Goal: Contribute content: Add original content to the website for others to see

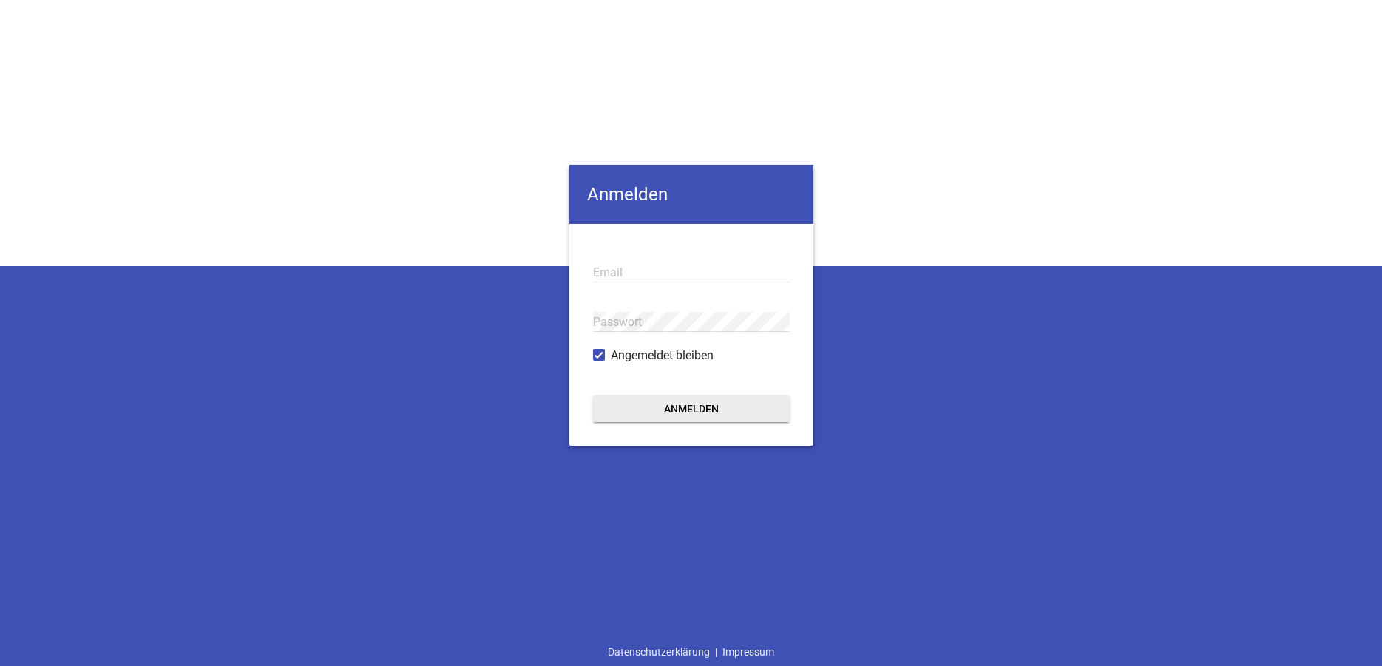
click at [624, 270] on input "email" at bounding box center [691, 272] width 197 height 20
type input "[EMAIL_ADDRESS][DOMAIN_NAME]"
click at [593, 395] on button "Anmelden" at bounding box center [691, 408] width 197 height 27
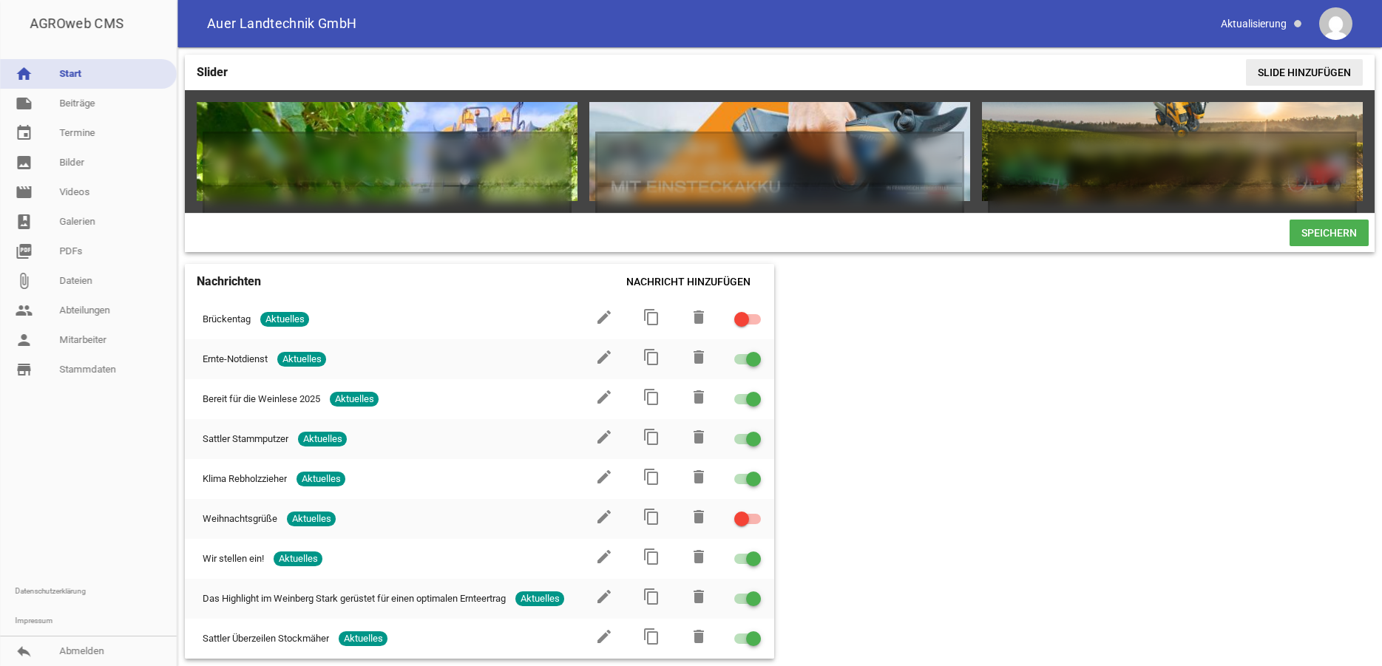
click at [1322, 69] on span "Slide hinzufügen" at bounding box center [1304, 72] width 117 height 27
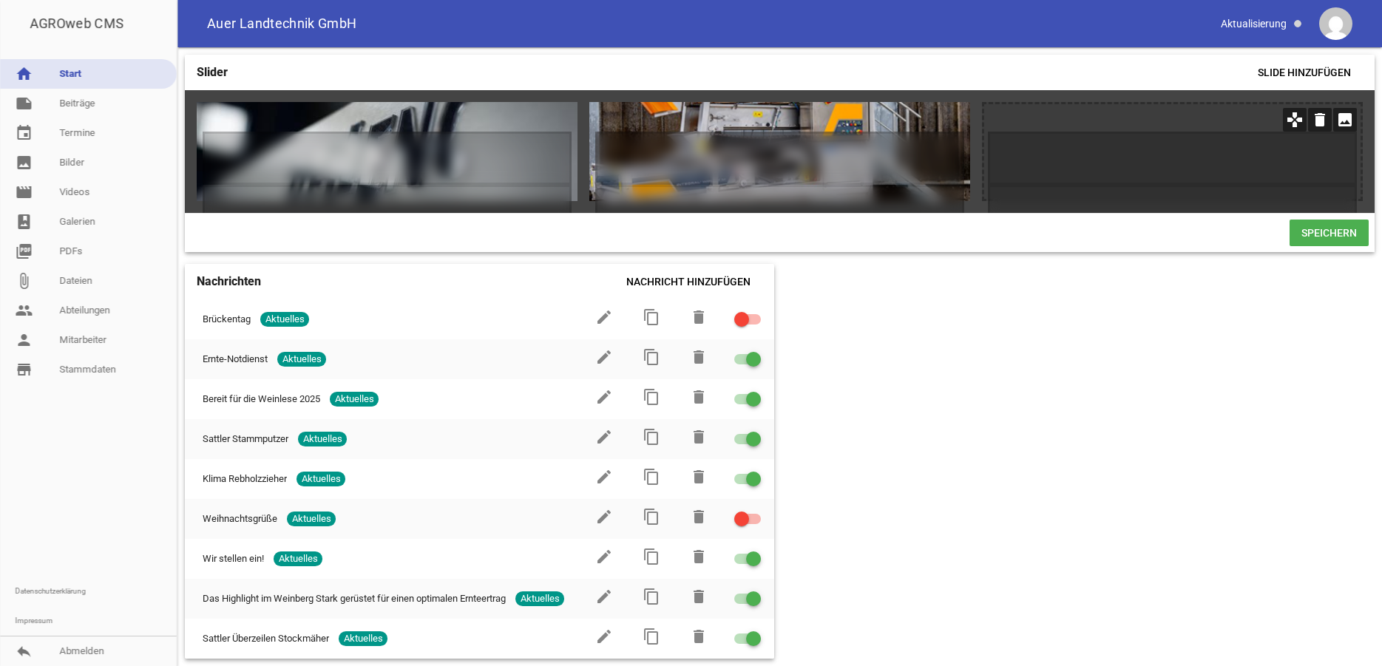
click at [1343, 123] on icon "image" at bounding box center [1345, 120] width 24 height 24
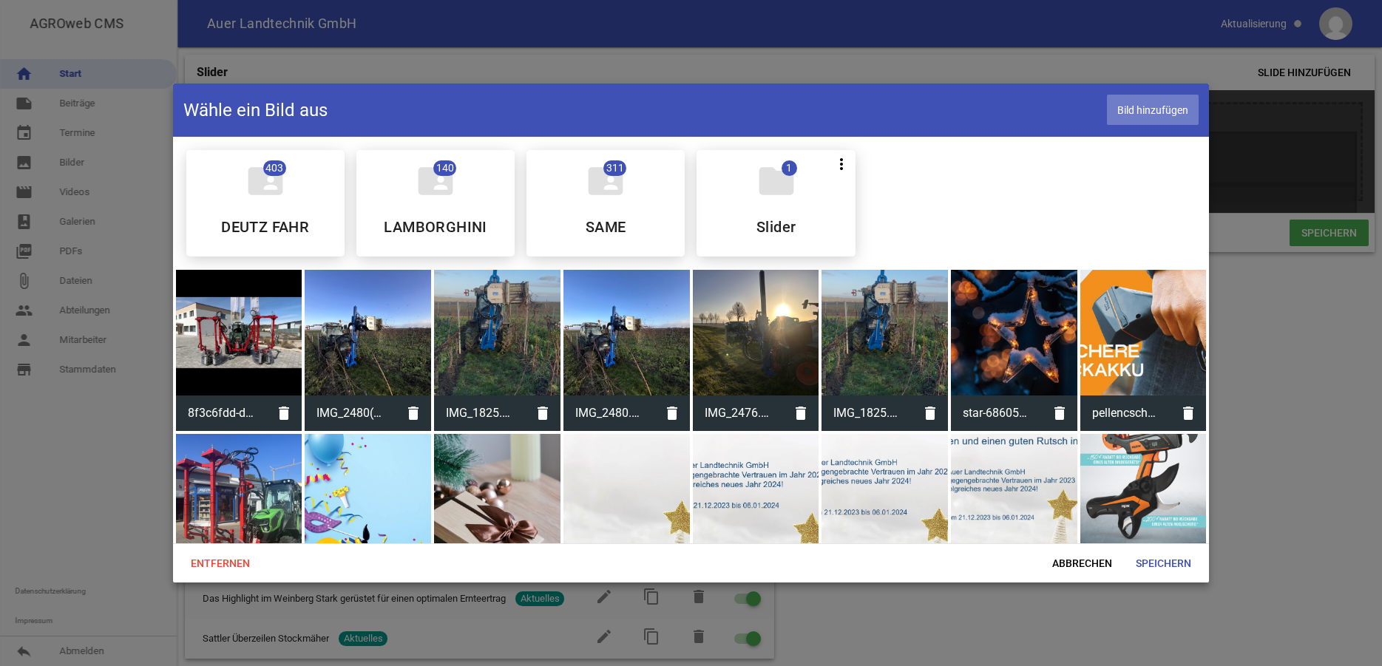
click at [1159, 111] on span "Bild hinzufügen" at bounding box center [1153, 110] width 92 height 30
click at [1126, 107] on span "Bild hinzufügen" at bounding box center [1153, 110] width 92 height 30
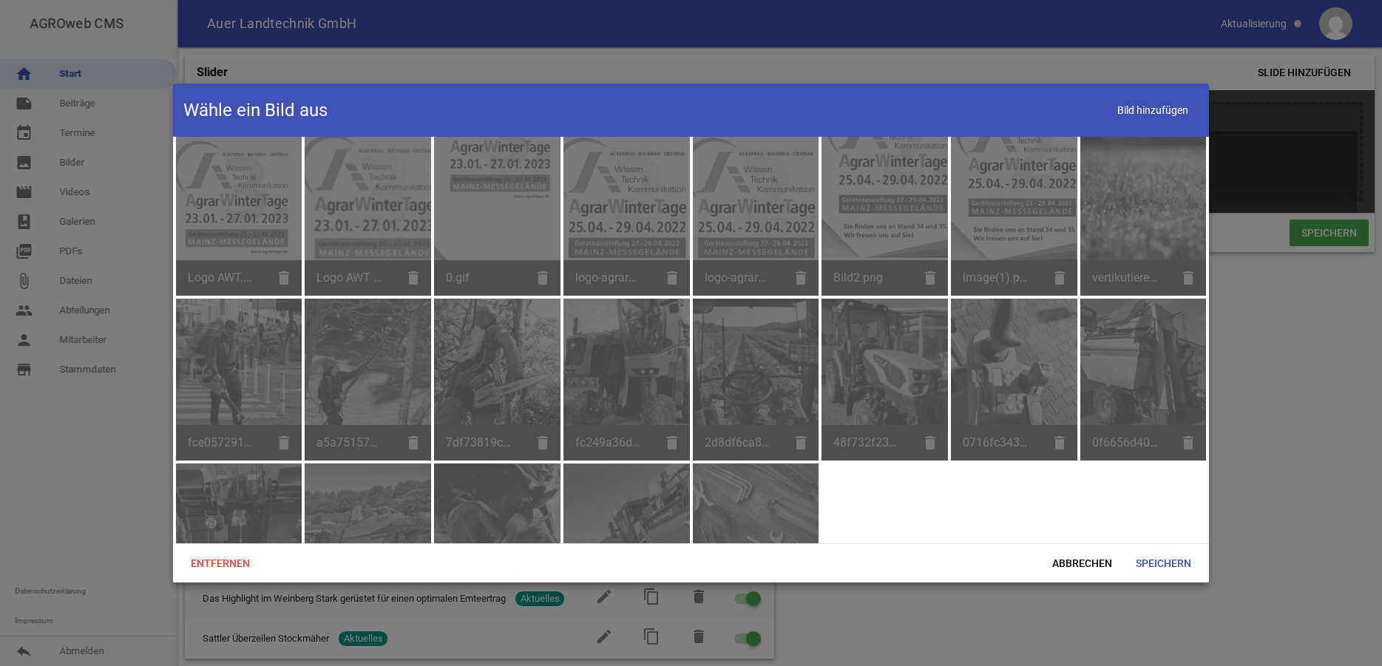
scroll to position [1810, 0]
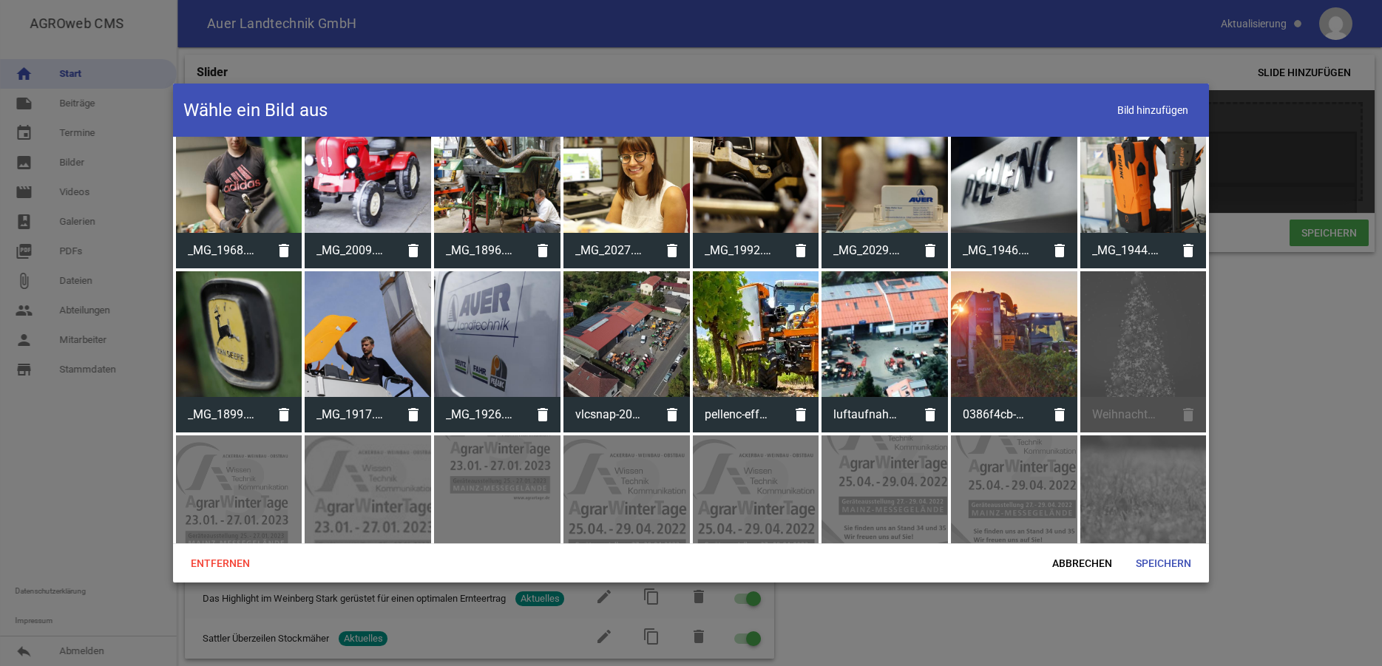
click at [1010, 316] on div at bounding box center [1014, 334] width 126 height 126
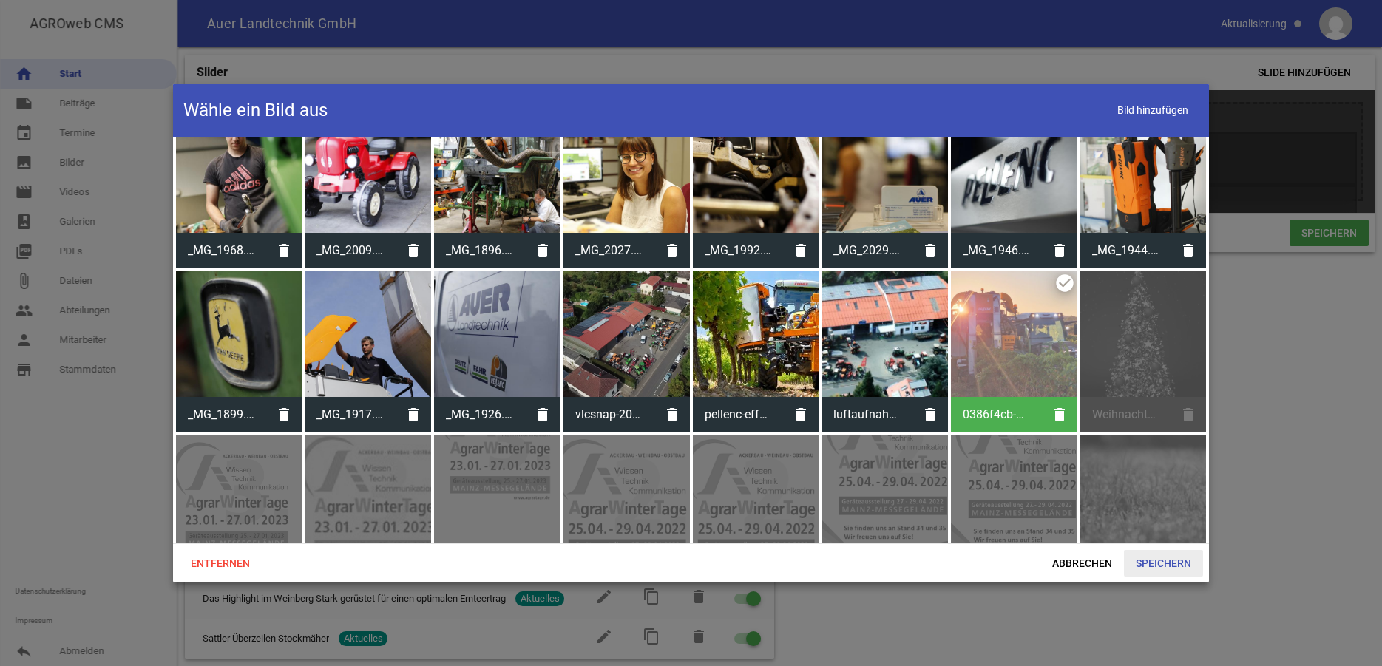
click at [1175, 561] on span "Speichern" at bounding box center [1163, 563] width 79 height 27
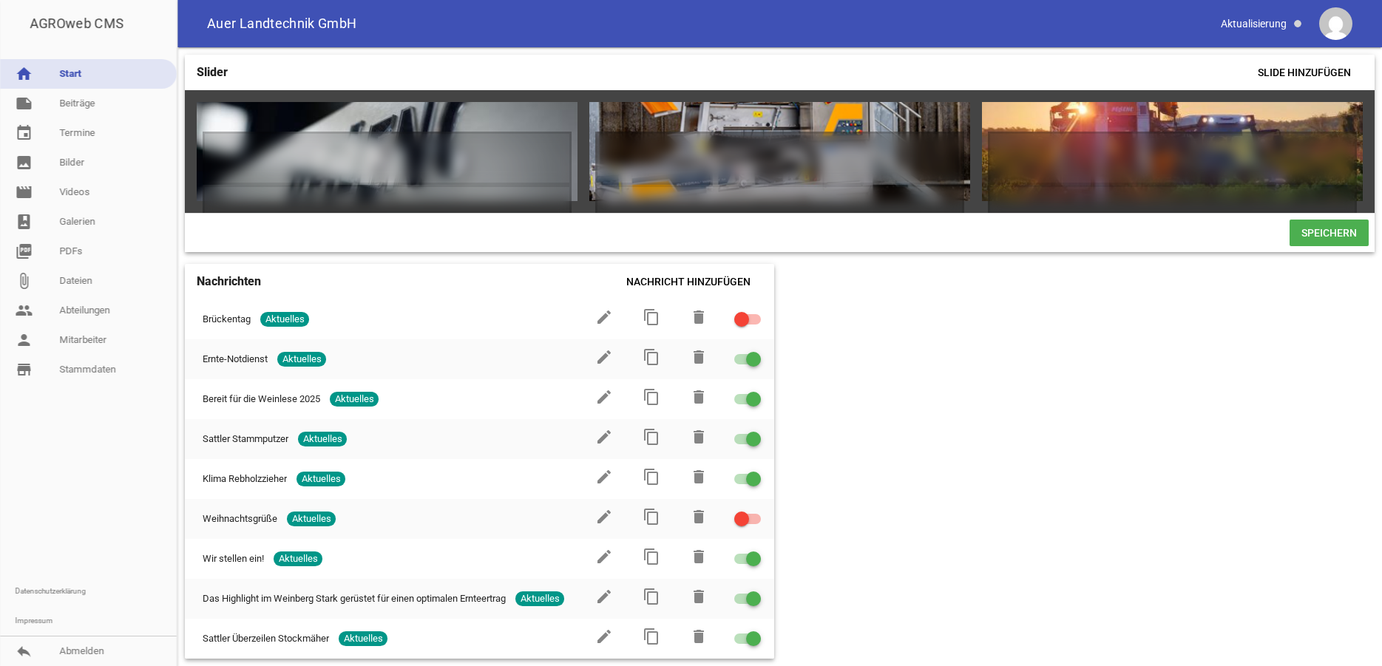
click at [1316, 246] on span "Speichern" at bounding box center [1328, 233] width 79 height 27
click at [1320, 246] on span "Speichern" at bounding box center [1328, 233] width 79 height 27
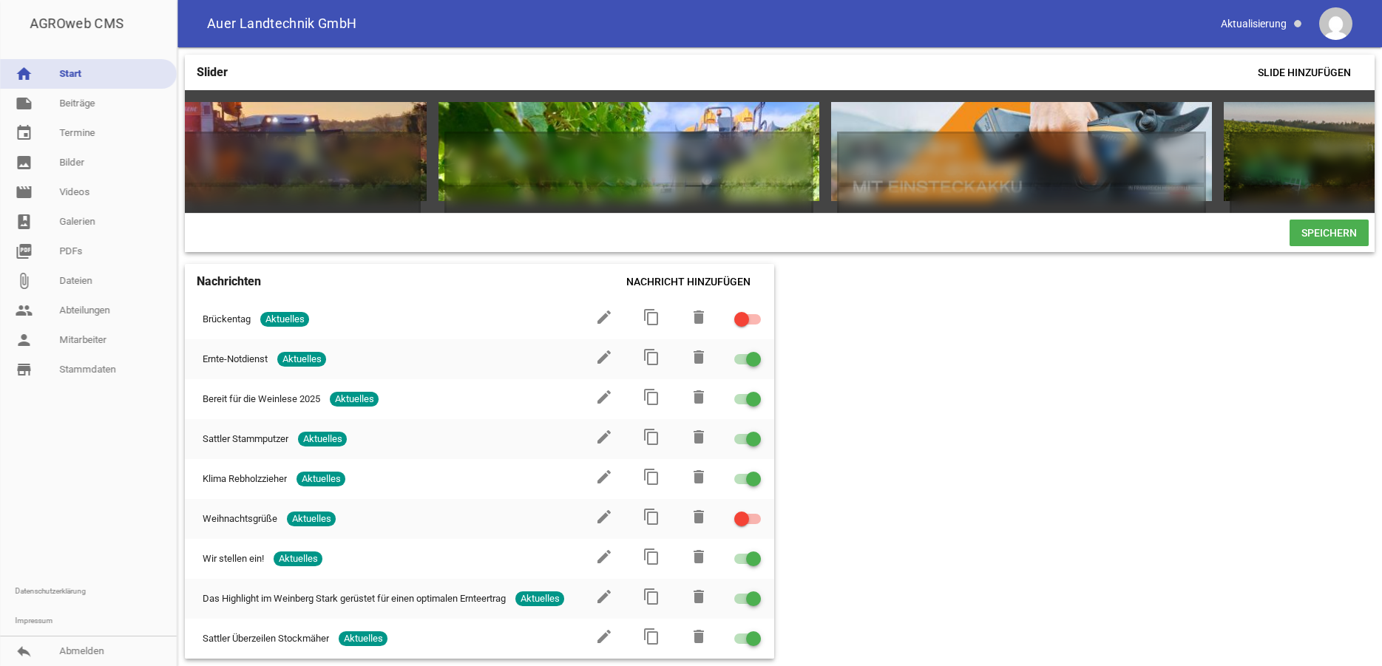
scroll to position [0, 136]
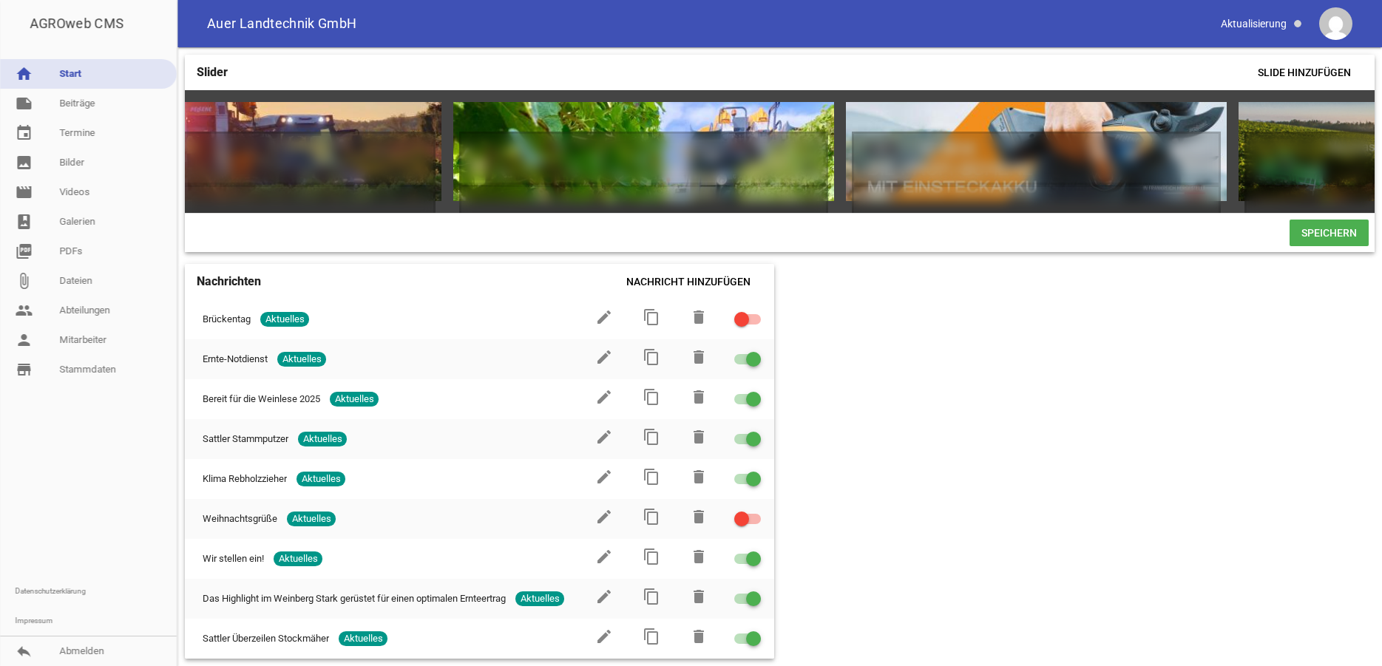
click at [1316, 242] on span "Speichern" at bounding box center [1328, 233] width 79 height 27
click at [1277, 70] on span "Slide hinzufügen" at bounding box center [1304, 72] width 117 height 27
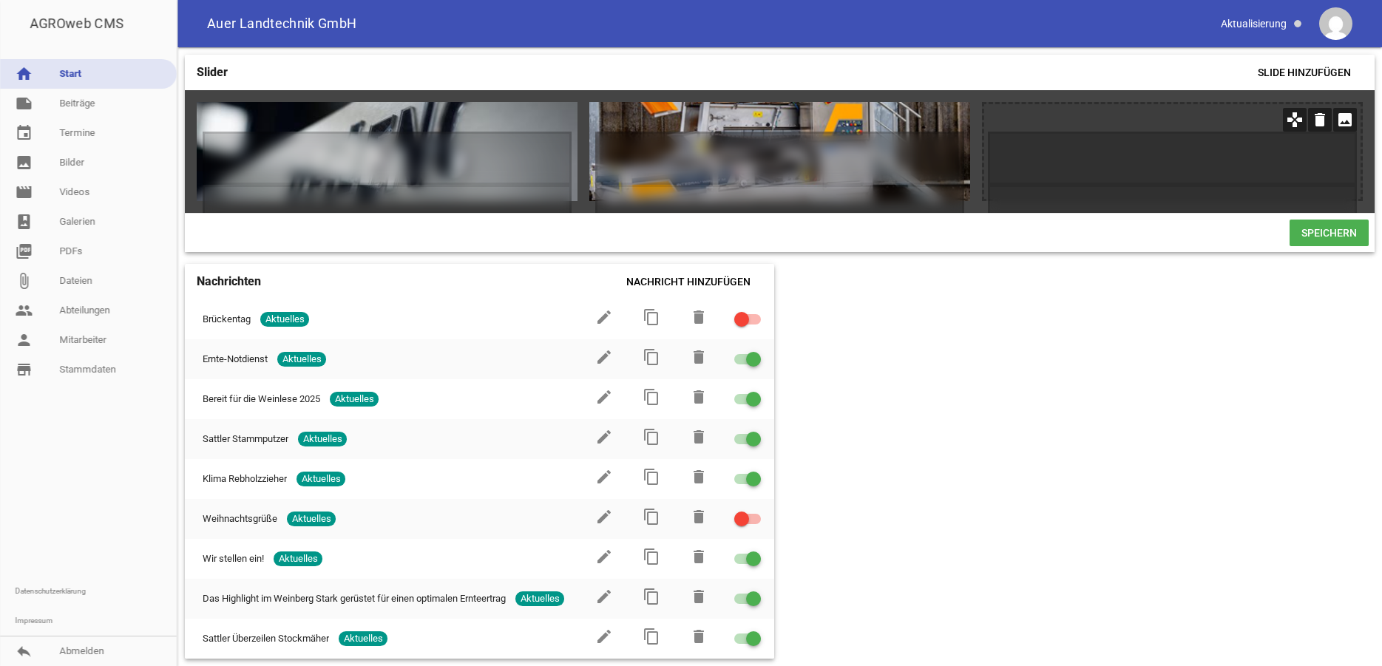
click at [1345, 116] on icon "image" at bounding box center [1345, 120] width 24 height 24
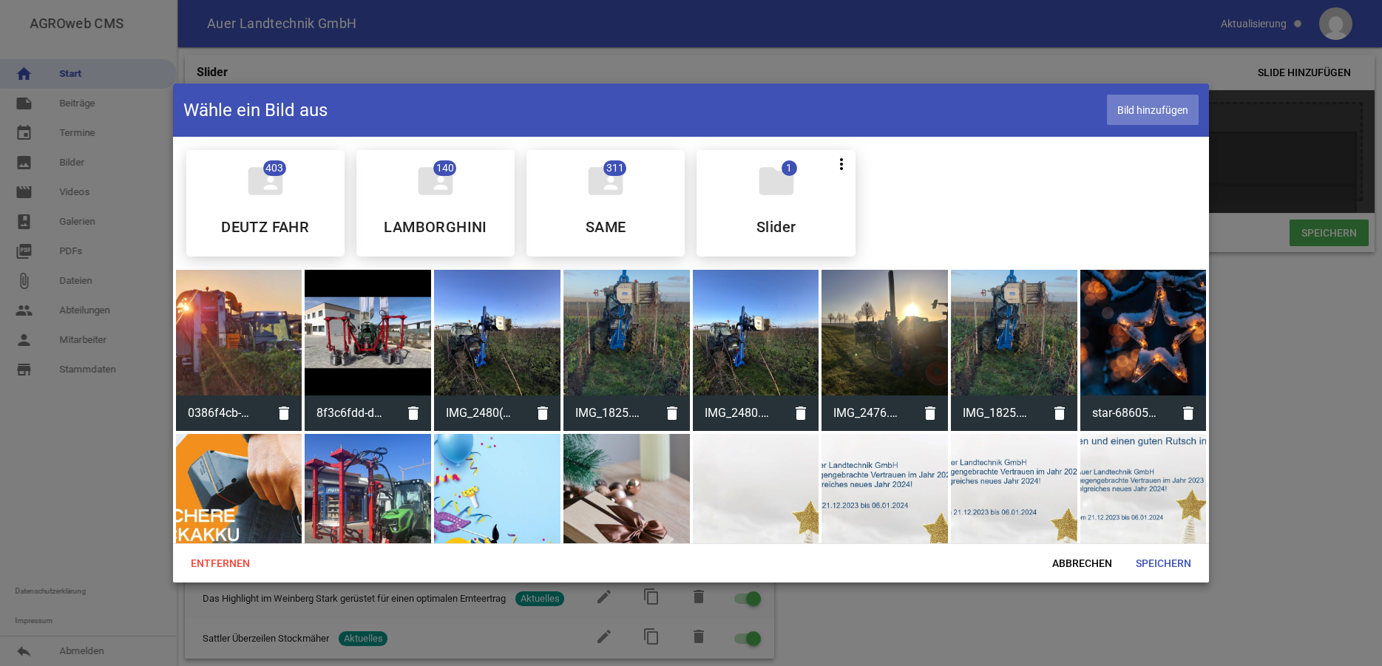
click at [1147, 108] on span "Bild hinzufügen" at bounding box center [1153, 110] width 92 height 30
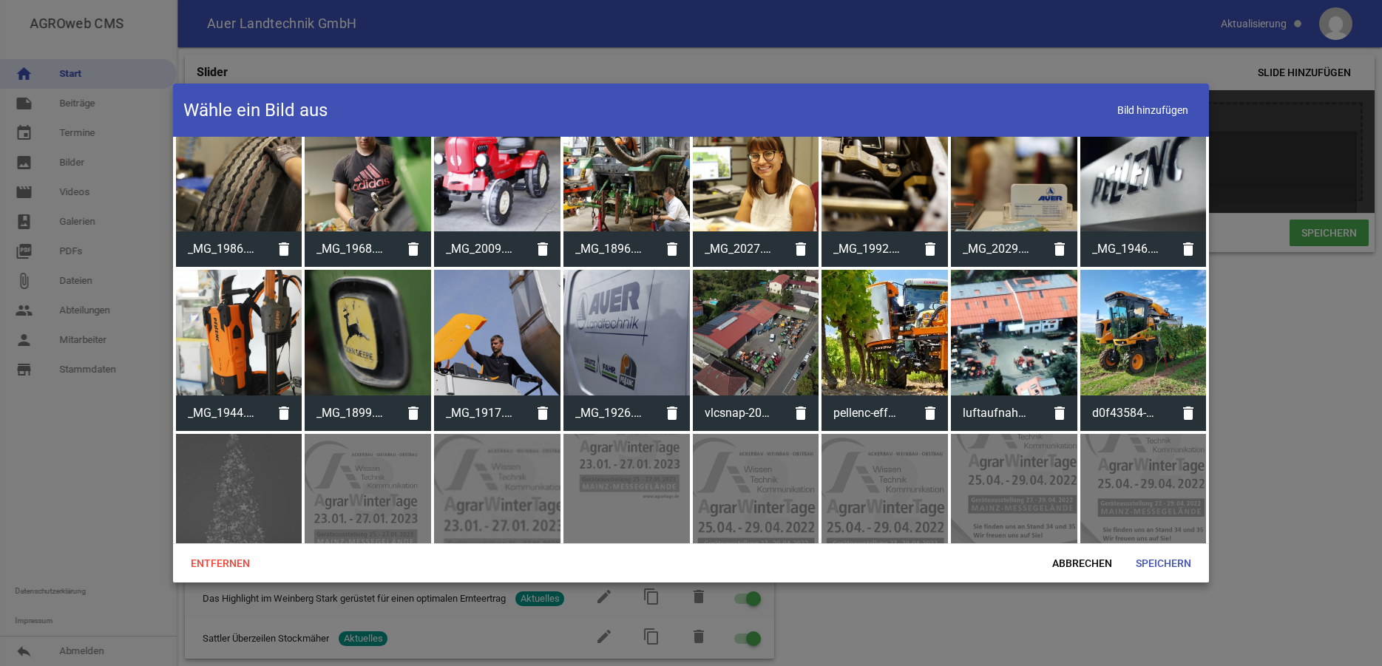
scroll to position [1810, 0]
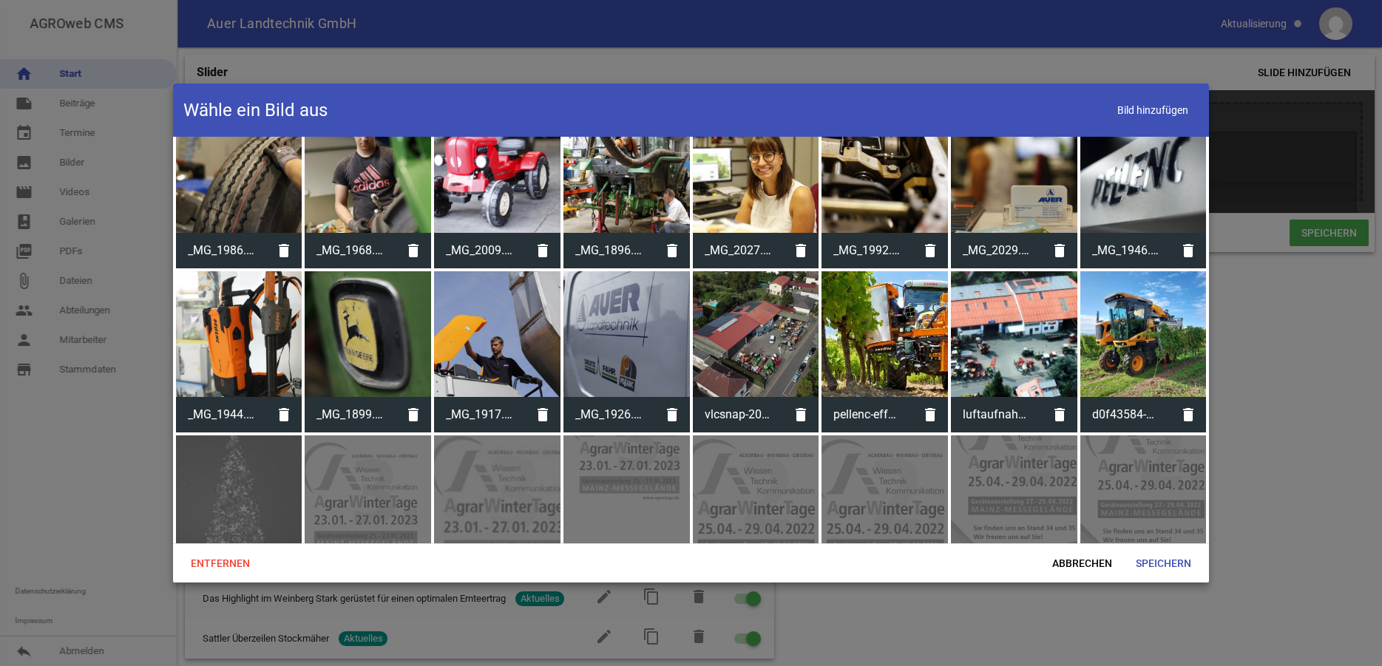
click at [1136, 305] on div at bounding box center [1143, 334] width 126 height 126
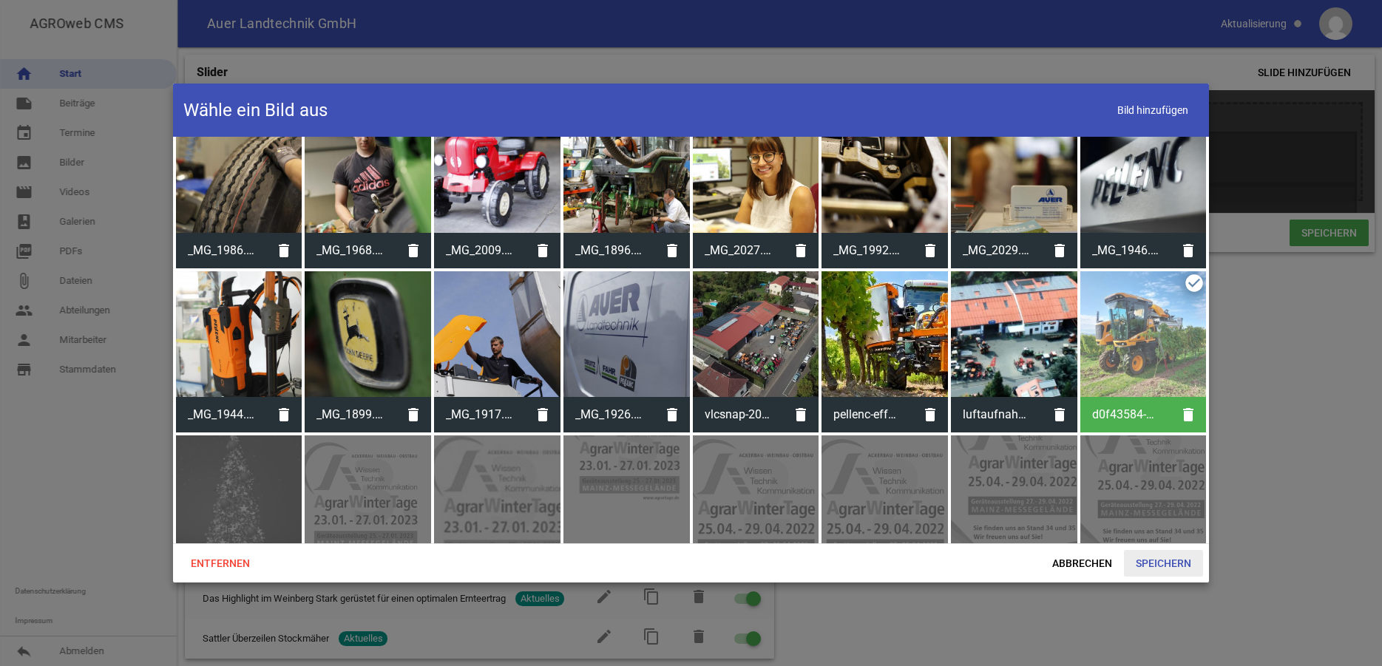
click at [1166, 563] on span "Speichern" at bounding box center [1163, 563] width 79 height 27
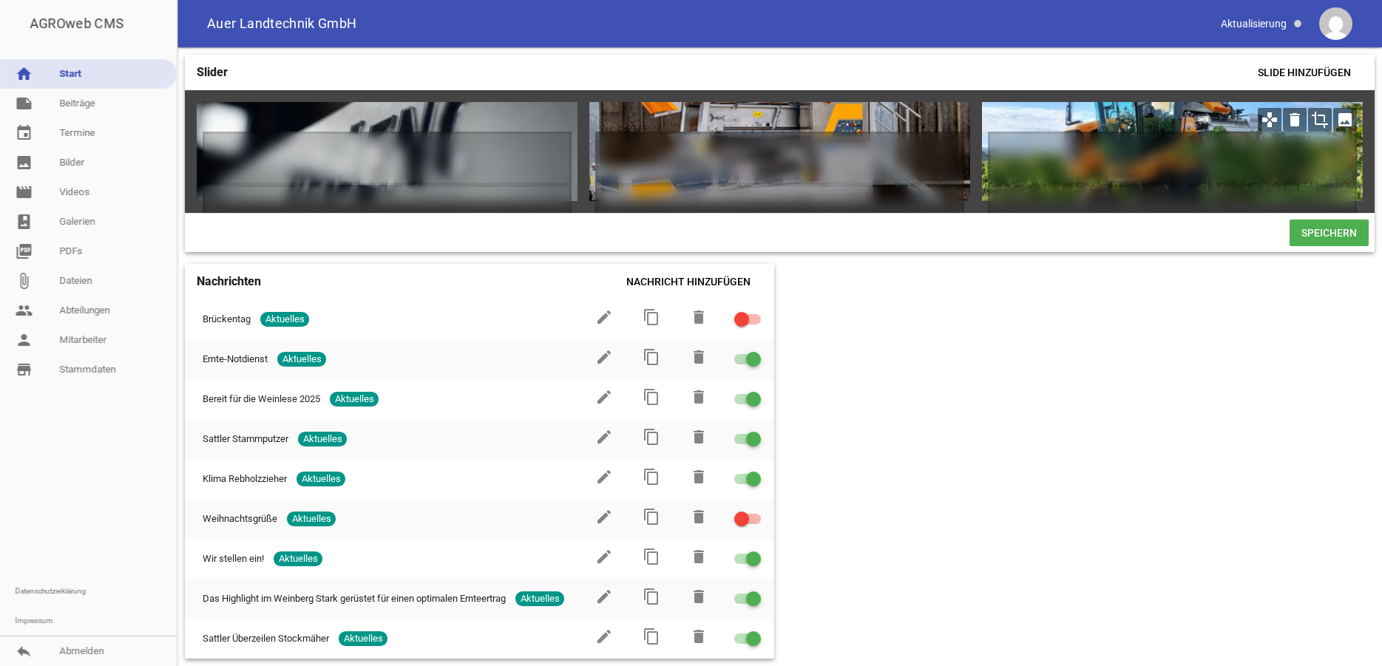
drag, startPoint x: 1198, startPoint y: 118, endPoint x: 1196, endPoint y: 147, distance: 28.9
click at [1196, 147] on div at bounding box center [1172, 151] width 381 height 99
click at [1314, 241] on span "Speichern" at bounding box center [1328, 233] width 79 height 27
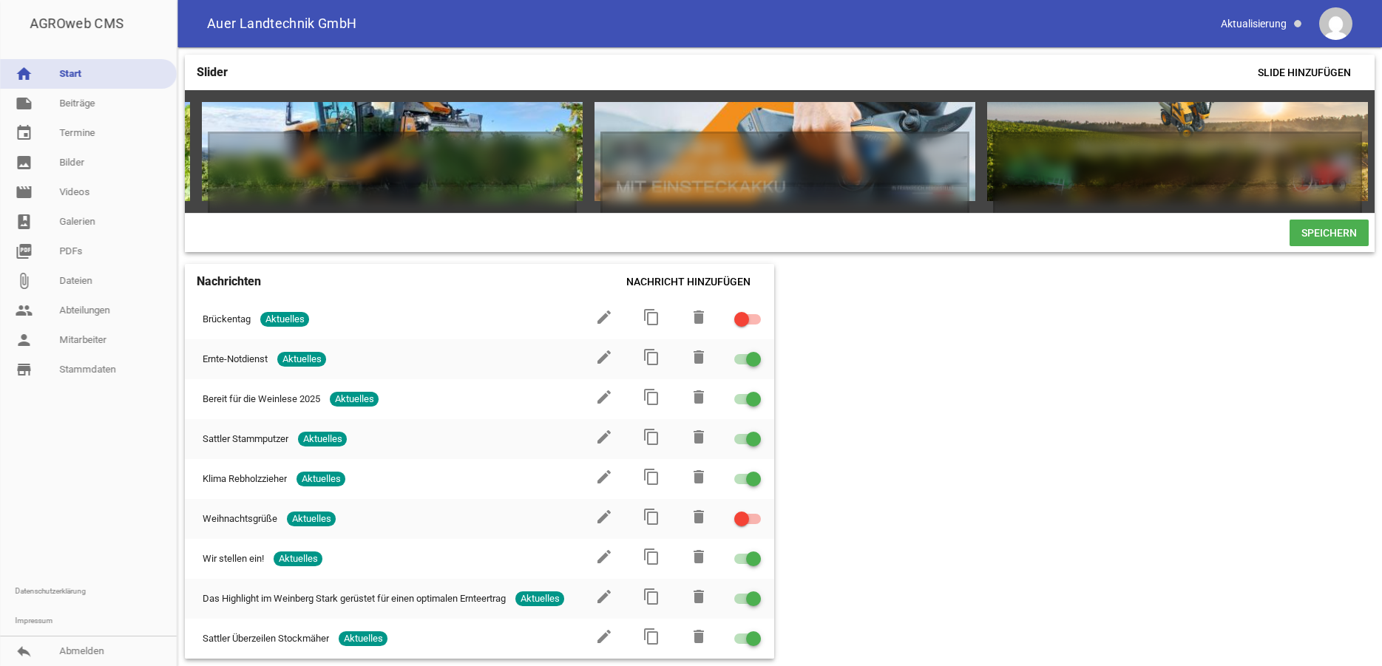
scroll to position [0, 721]
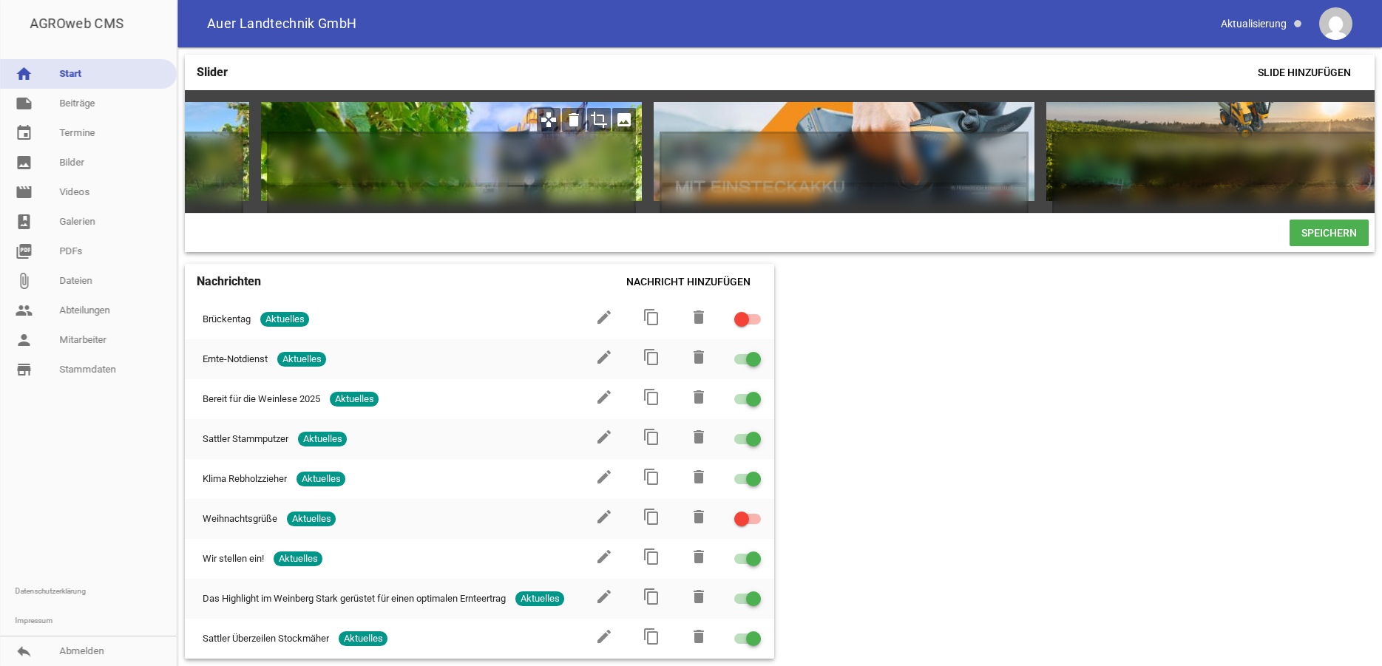
click at [441, 114] on div at bounding box center [451, 151] width 381 height 99
click at [577, 115] on icon "delete" at bounding box center [574, 120] width 24 height 24
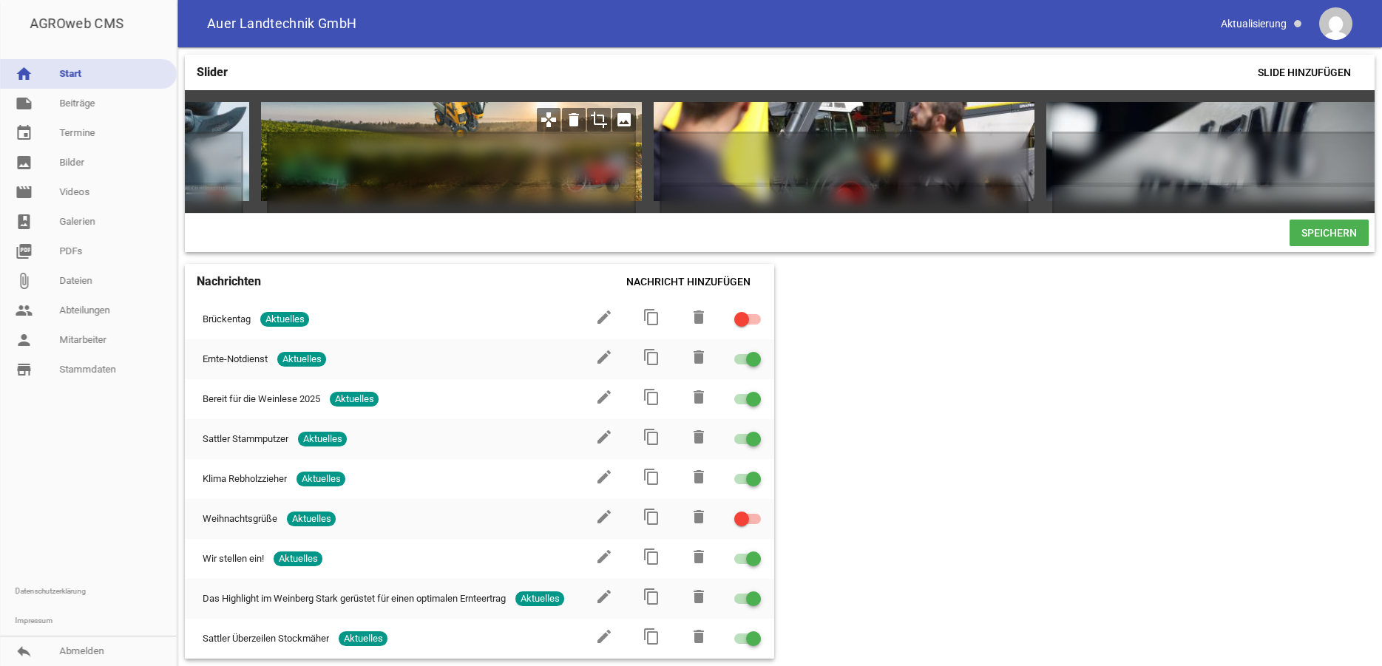
click at [452, 114] on div at bounding box center [451, 151] width 381 height 99
click at [573, 121] on icon "delete" at bounding box center [574, 120] width 24 height 24
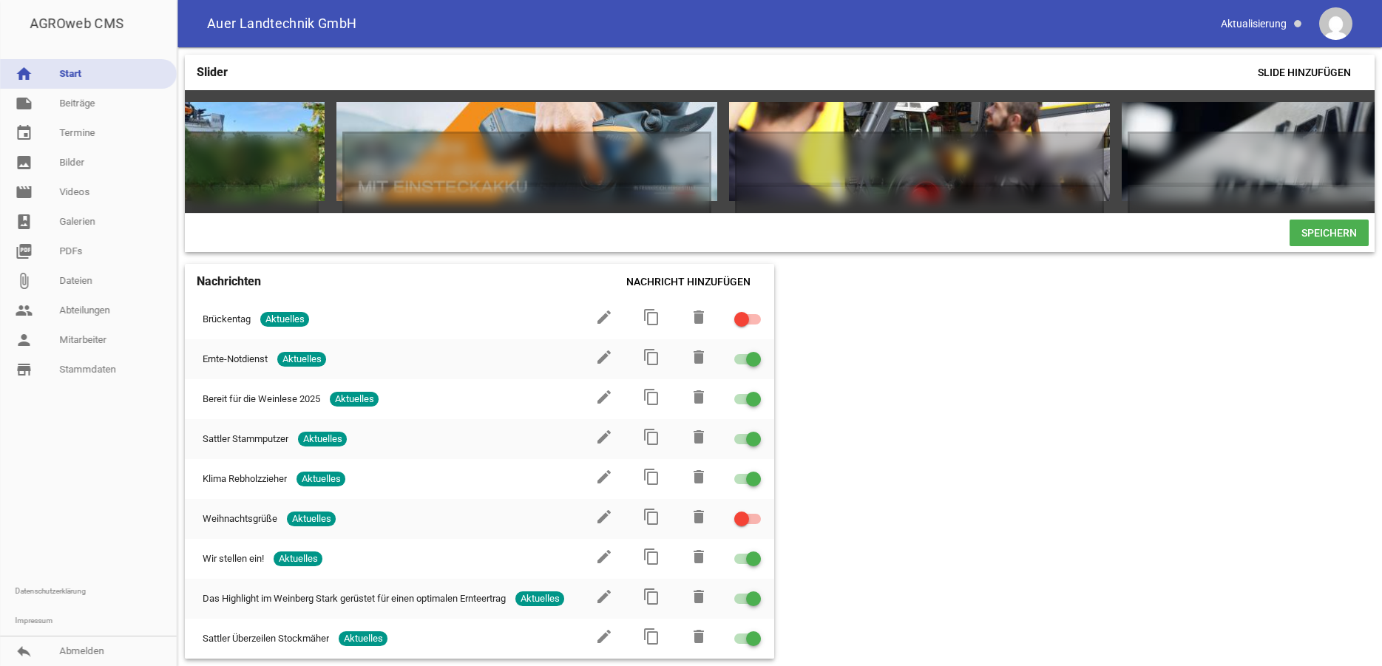
scroll to position [0, 601]
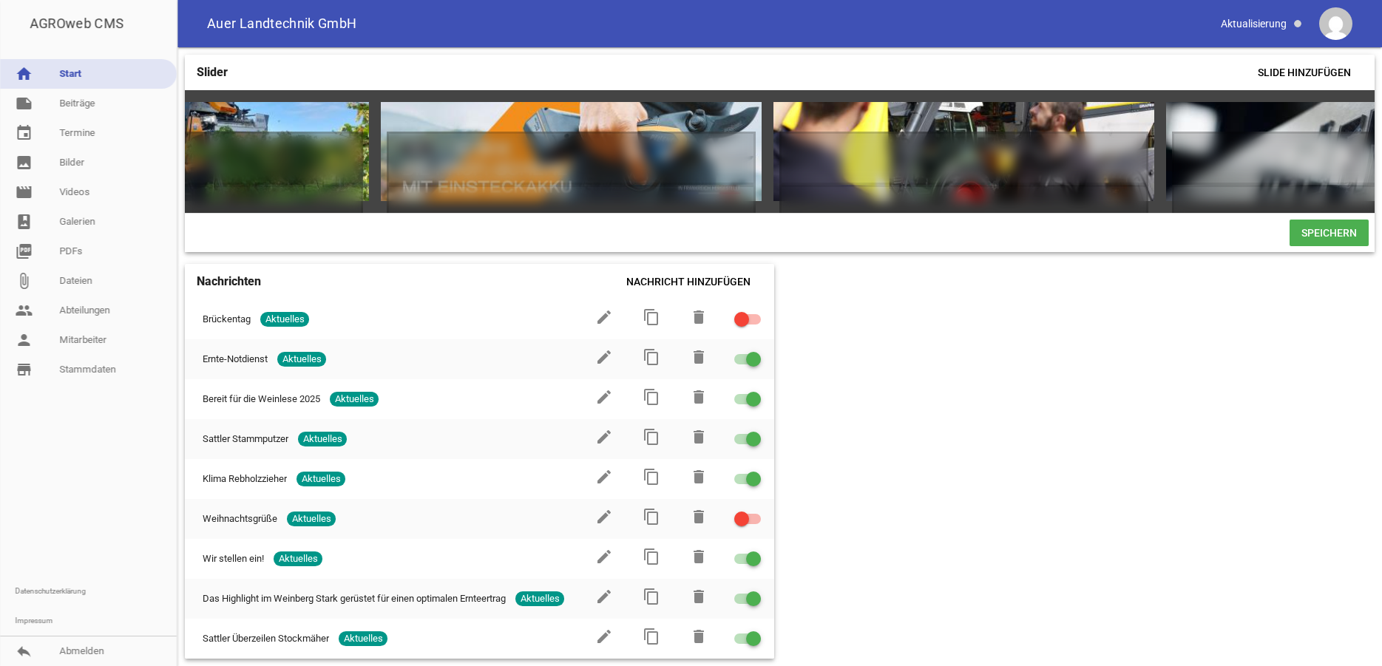
click at [1337, 243] on span "Speichern" at bounding box center [1328, 233] width 79 height 27
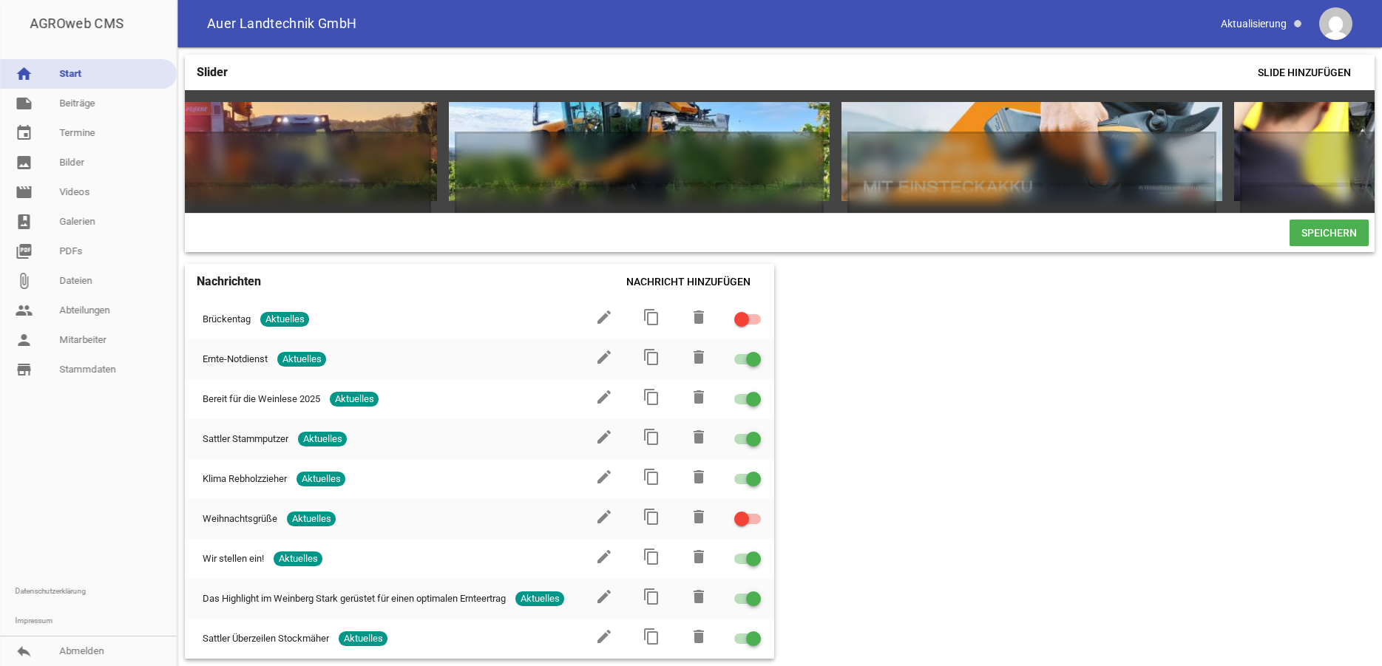
scroll to position [0, 138]
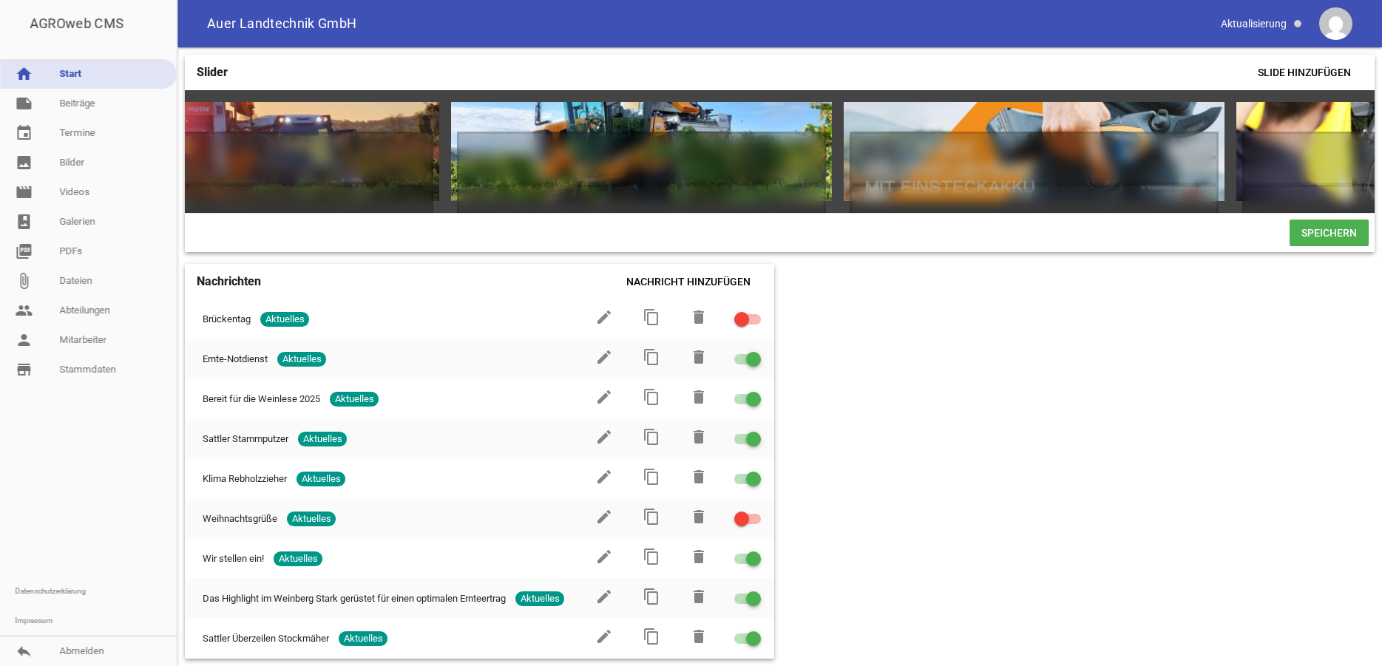
click at [1322, 245] on span "Speichern" at bounding box center [1328, 233] width 79 height 27
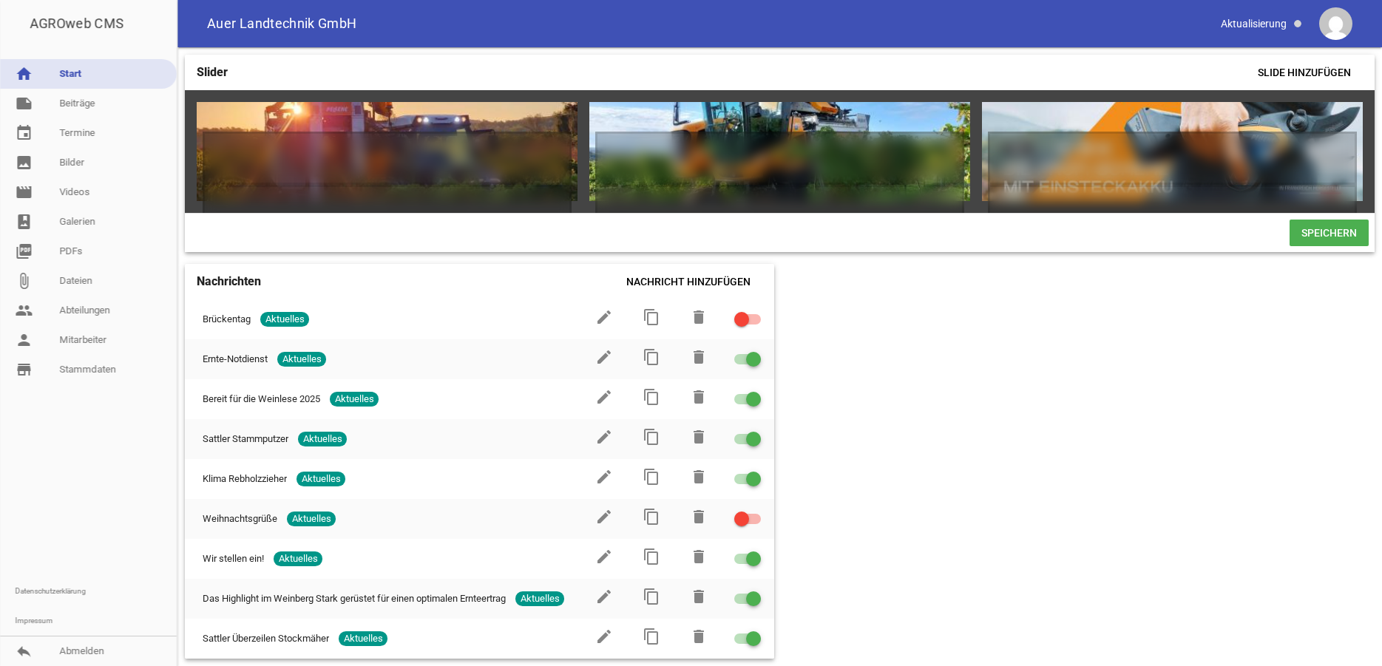
click at [1306, 237] on span "Speichern" at bounding box center [1328, 233] width 79 height 27
click at [1295, 117] on icon "delete" at bounding box center [1295, 120] width 24 height 24
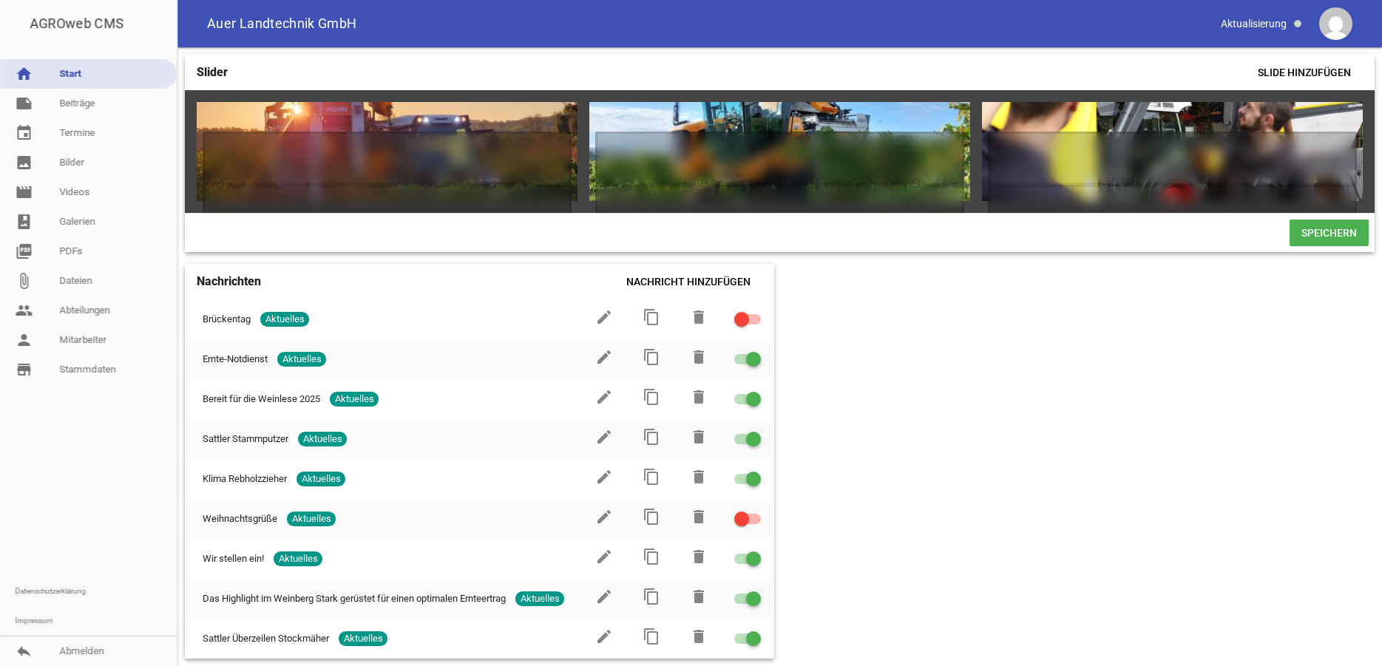
click at [1348, 242] on span "Speichern" at bounding box center [1328, 233] width 79 height 27
click at [1337, 242] on span "Speichern" at bounding box center [1328, 233] width 79 height 27
click at [699, 112] on div at bounding box center [779, 151] width 381 height 99
click at [1303, 246] on span "Speichern" at bounding box center [1328, 233] width 79 height 27
click at [1310, 246] on span "Speichern" at bounding box center [1328, 233] width 79 height 27
